Goal: Transaction & Acquisition: Purchase product/service

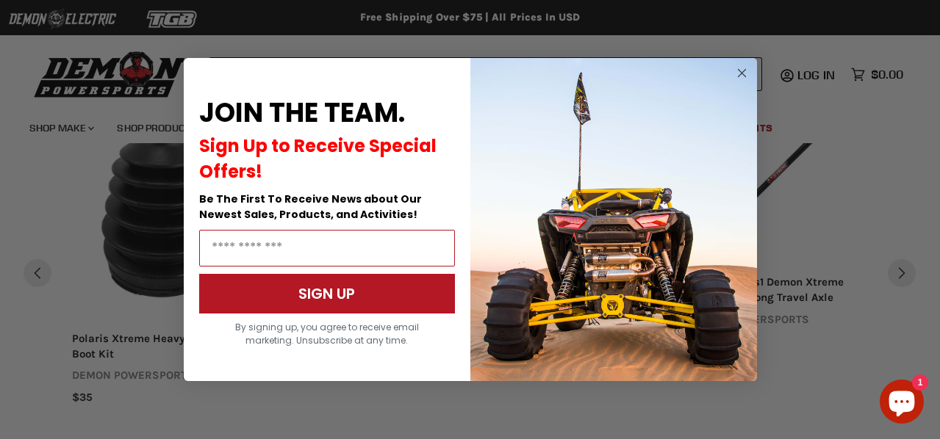
scroll to position [1318, 0]
